Goal: Task Accomplishment & Management: Check status

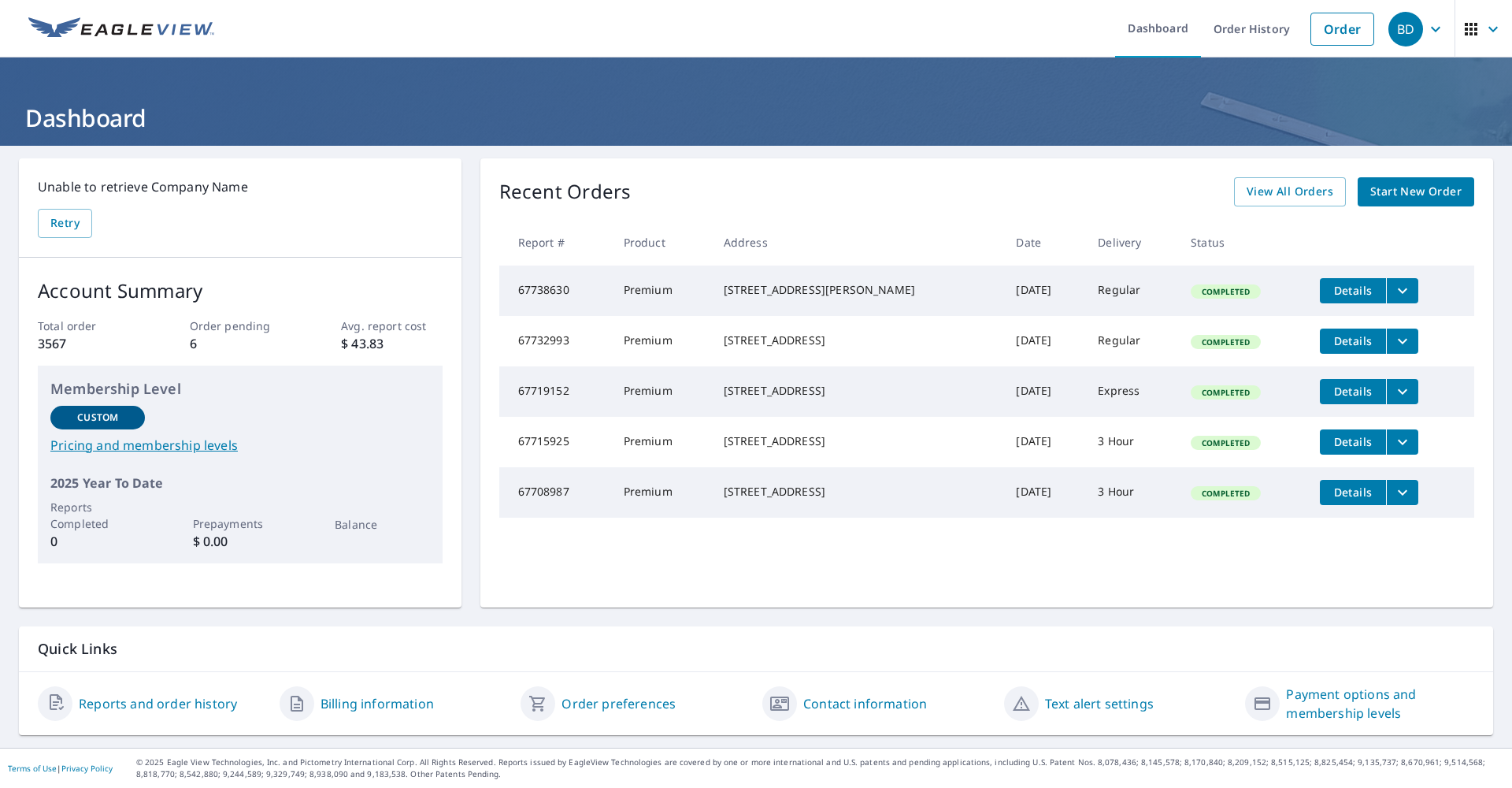
click at [1281, 195] on span "View All Orders" at bounding box center [1290, 192] width 87 height 20
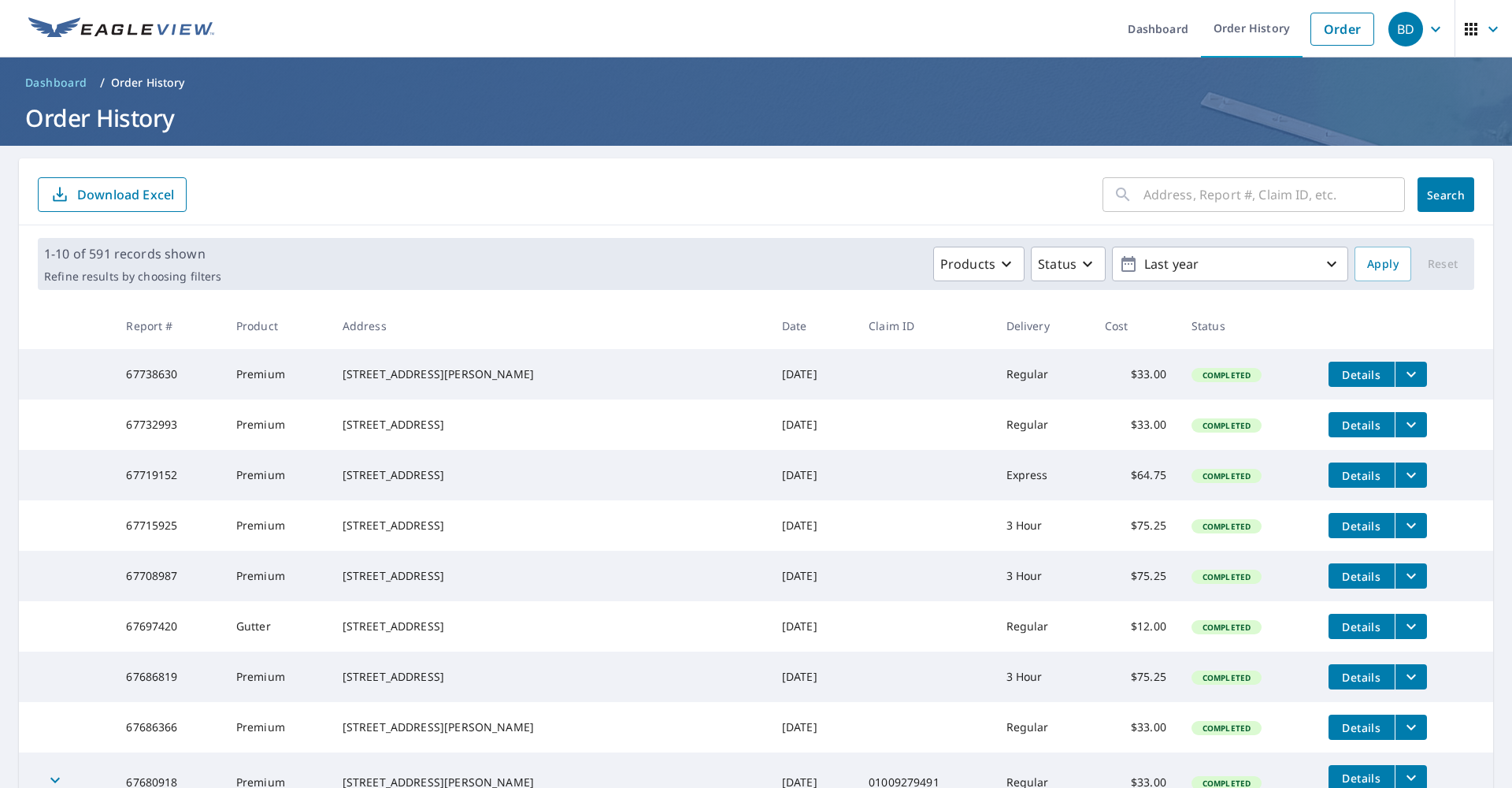
click at [1254, 194] on input "text" at bounding box center [1274, 194] width 262 height 44
type input "2017 [GEOGRAPHIC_DATA]"
click button "Search" at bounding box center [1445, 194] width 57 height 35
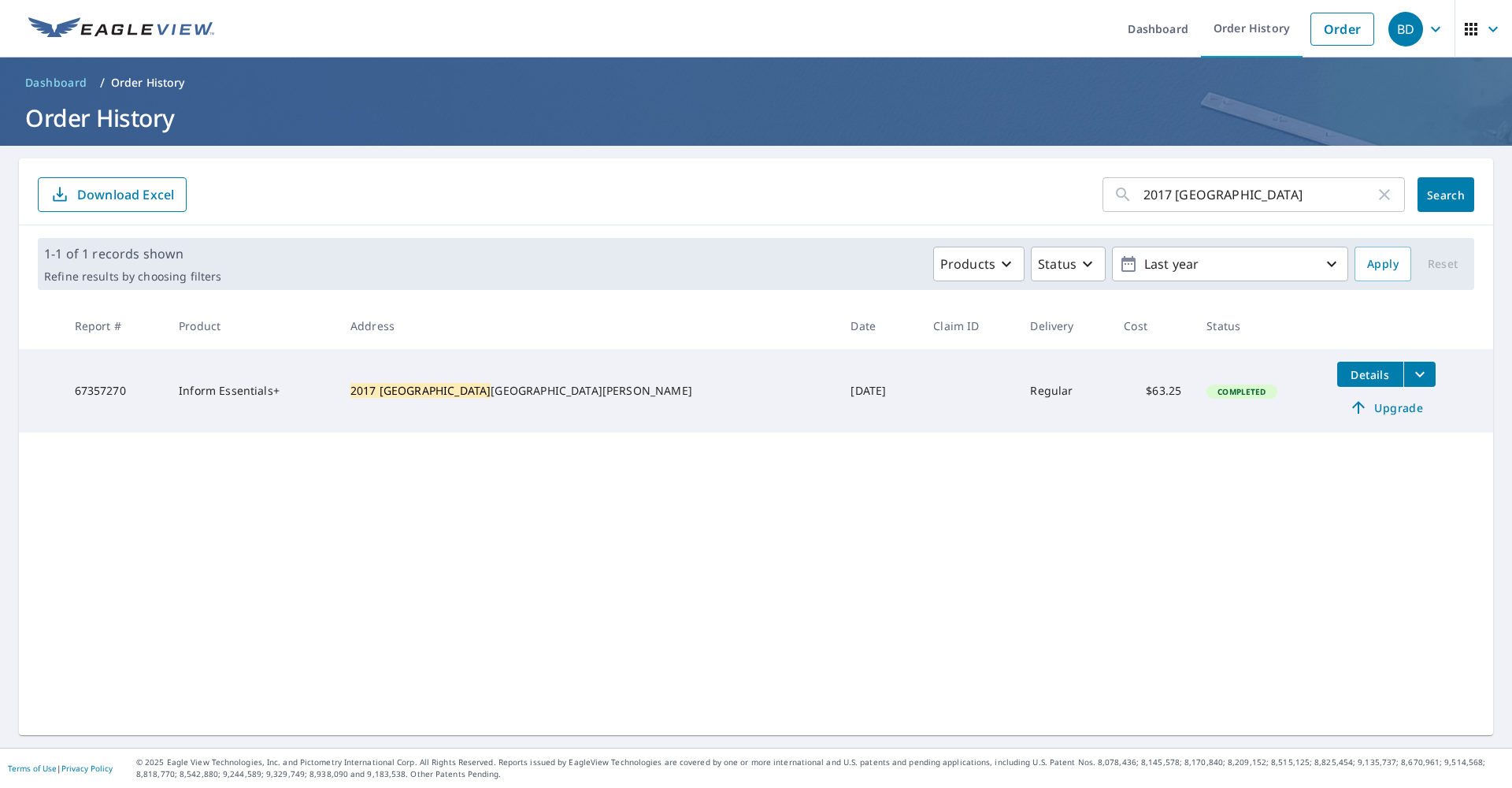
click at [1410, 383] on icon "filesDropdownBtn-67357270" at bounding box center [1419, 374] width 19 height 19
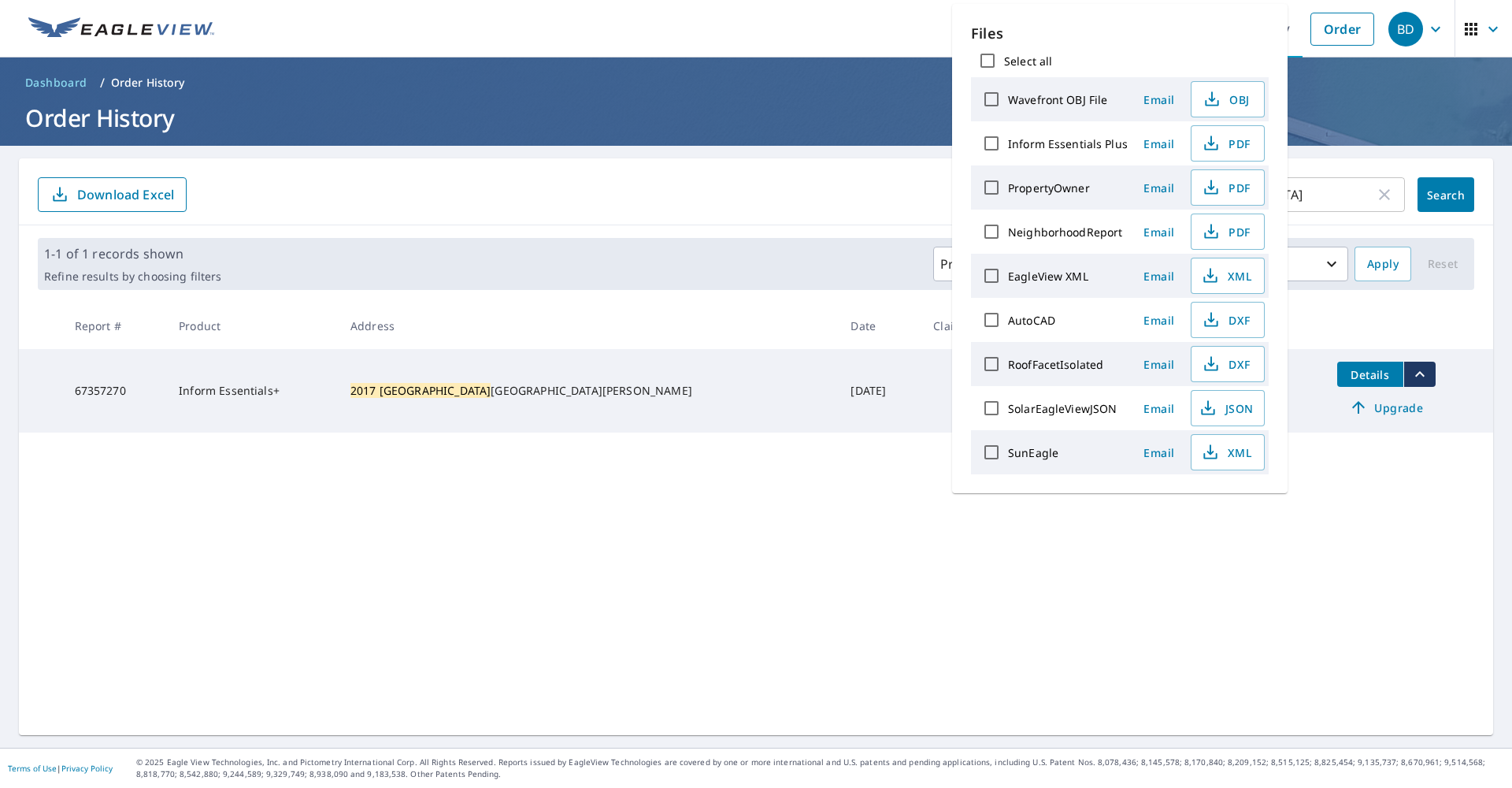
click at [1215, 270] on icon "button" at bounding box center [1210, 275] width 19 height 19
click at [1215, 270] on icon "button" at bounding box center [1210, 275] width 26 height 26
click at [845, 22] on ul "Dashboard Order History Order" at bounding box center [803, 29] width 1158 height 58
